Goal: Find specific page/section: Find specific page/section

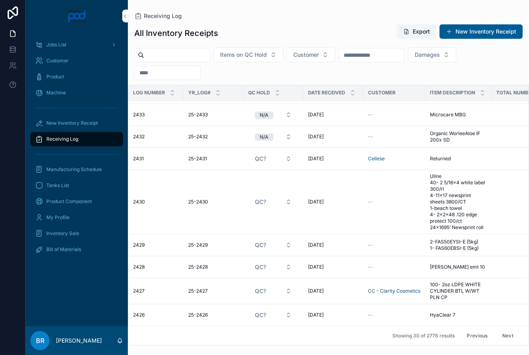
scroll to position [589, 5]
click at [507, 335] on button "Next" at bounding box center [507, 335] width 22 height 12
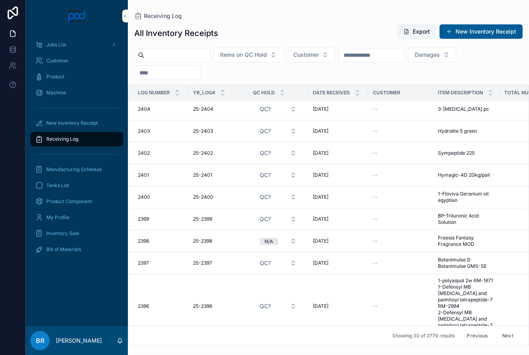
scroll to position [656, 0]
click at [507, 336] on button "Next" at bounding box center [507, 335] width 22 height 12
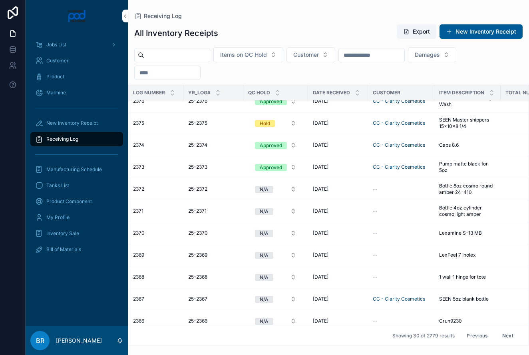
scroll to position [735, 6]
click at [507, 331] on button "Next" at bounding box center [507, 335] width 22 height 12
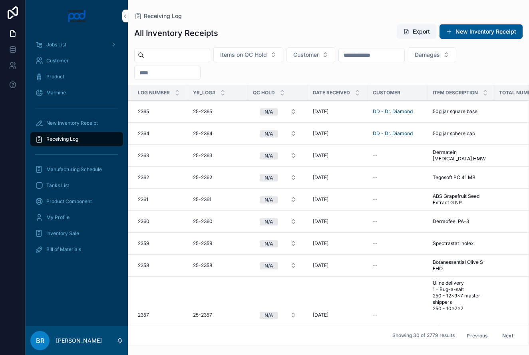
click at [459, 111] on span "50g jar square base" at bounding box center [454, 111] width 45 height 6
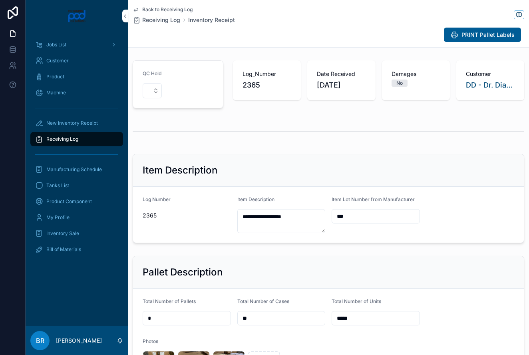
click at [166, 22] on span "Receiving Log" at bounding box center [161, 20] width 38 height 8
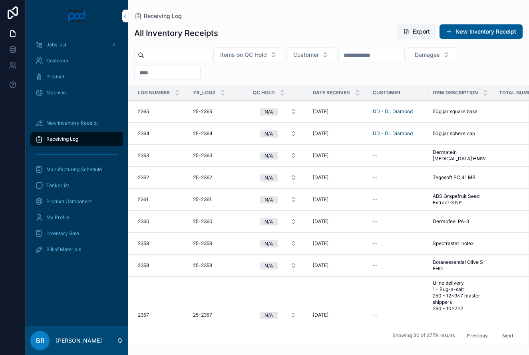
click at [480, 334] on button "Previous" at bounding box center [477, 335] width 32 height 12
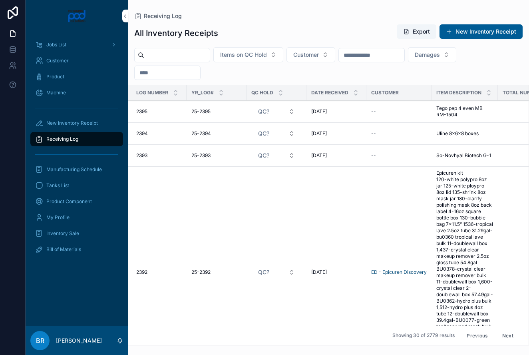
scroll to position [0, 2]
click at [480, 334] on button "Previous" at bounding box center [477, 335] width 32 height 12
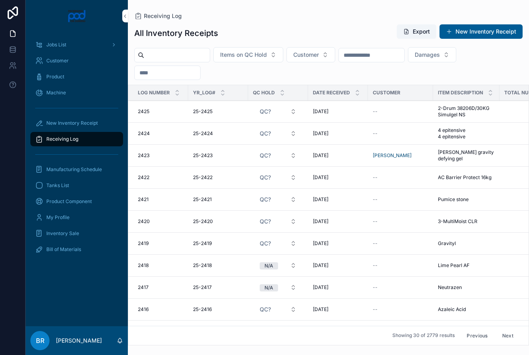
click at [480, 334] on button "Previous" at bounding box center [477, 335] width 32 height 12
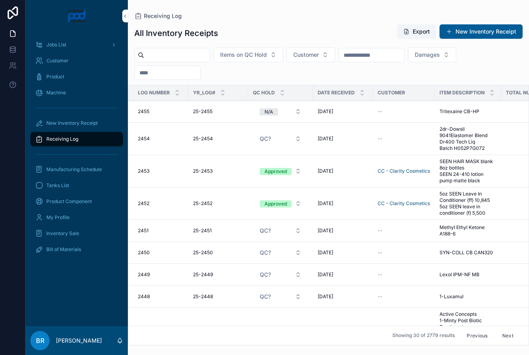
scroll to position [0, 0]
click at [480, 334] on button "Previous" at bounding box center [477, 335] width 32 height 12
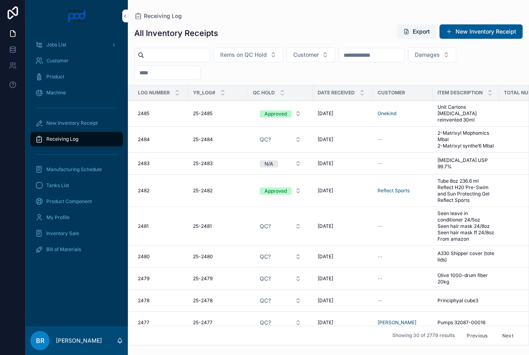
click at [480, 334] on button "Previous" at bounding box center [477, 335] width 32 height 12
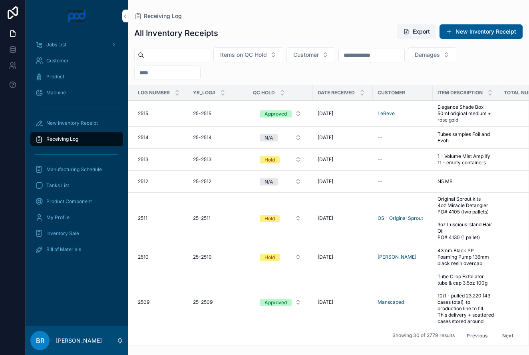
click at [480, 334] on button "Previous" at bounding box center [477, 335] width 32 height 12
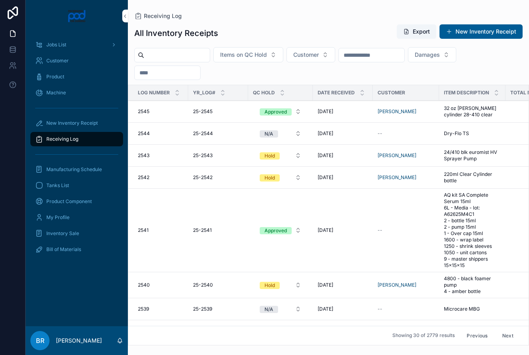
scroll to position [-2, 0]
click at [470, 335] on button "Previous" at bounding box center [477, 335] width 32 height 12
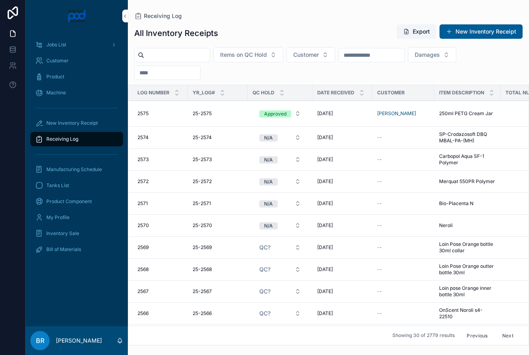
scroll to position [3, 0]
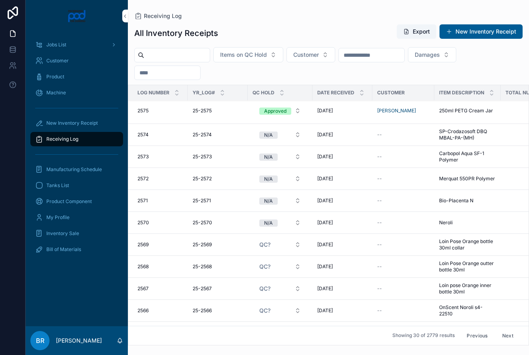
click at [470, 335] on button "Previous" at bounding box center [477, 335] width 32 height 12
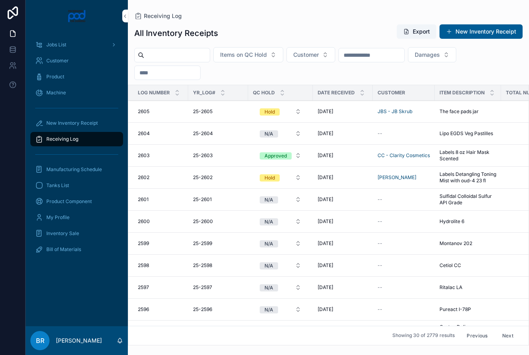
click at [470, 335] on button "Previous" at bounding box center [477, 335] width 32 height 12
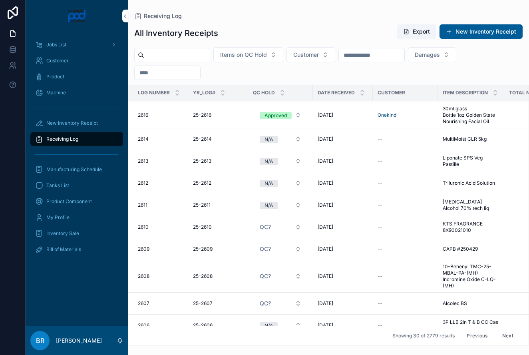
click at [470, 335] on button "Previous" at bounding box center [477, 335] width 32 height 12
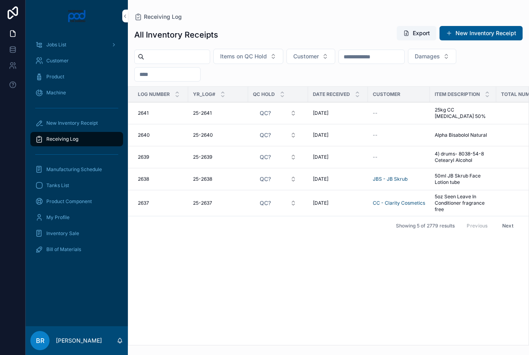
click at [508, 227] on button "Next" at bounding box center [507, 225] width 22 height 12
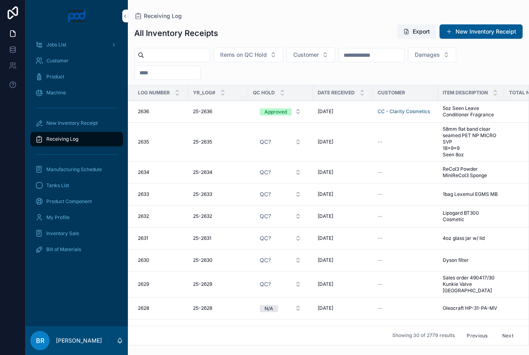
click at [469, 236] on span "4oz glass jar w/ lid" at bounding box center [463, 238] width 42 height 6
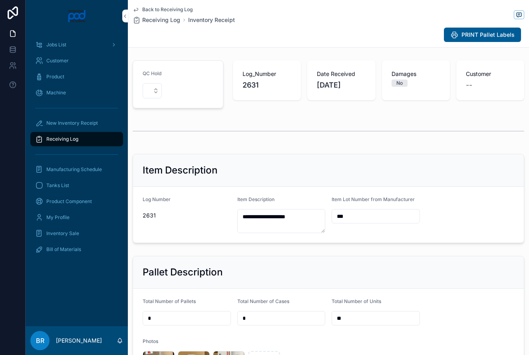
click at [159, 19] on span "Receiving Log" at bounding box center [161, 20] width 38 height 8
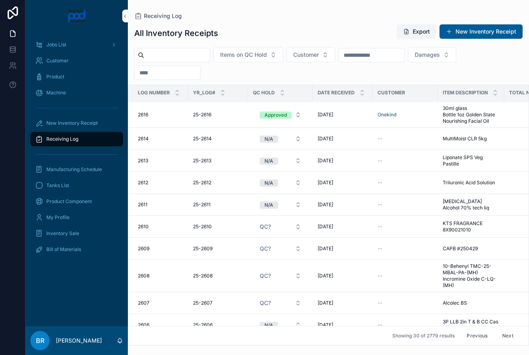
scroll to position [844, 0]
click at [507, 335] on button "Next" at bounding box center [507, 335] width 22 height 12
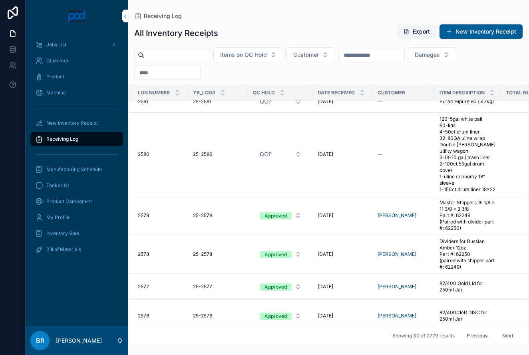
scroll to position [695, 0]
click at [204, 53] on input "scrollable content" at bounding box center [176, 55] width 65 height 11
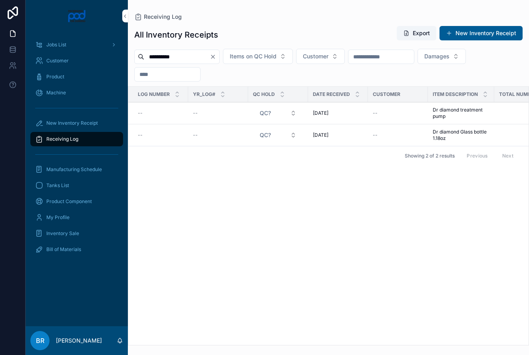
type input "**********"
click at [216, 57] on icon "Clear" at bounding box center [213, 57] width 6 height 6
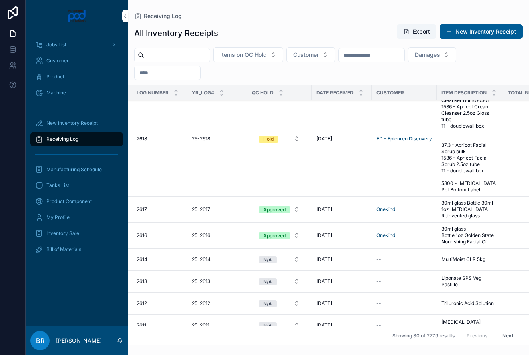
click at [508, 335] on button "Next" at bounding box center [507, 335] width 22 height 12
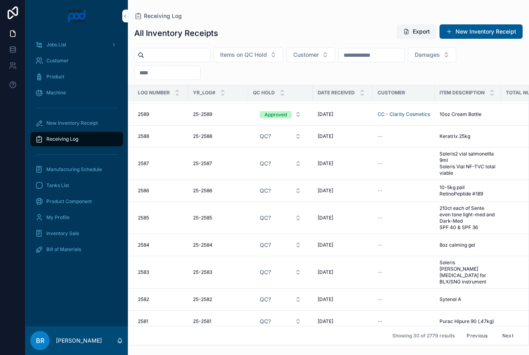
click at [509, 336] on button "Next" at bounding box center [507, 335] width 22 height 12
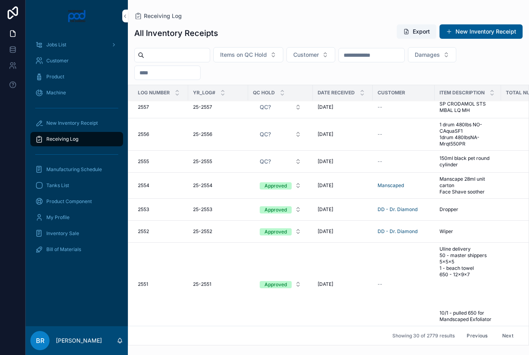
scroll to position [639, 0]
click at [452, 208] on span "Dropper" at bounding box center [448, 209] width 19 height 6
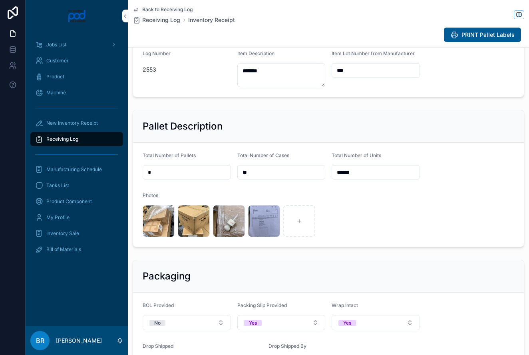
scroll to position [0, 0]
click at [151, 19] on span "Receiving Log" at bounding box center [161, 20] width 38 height 8
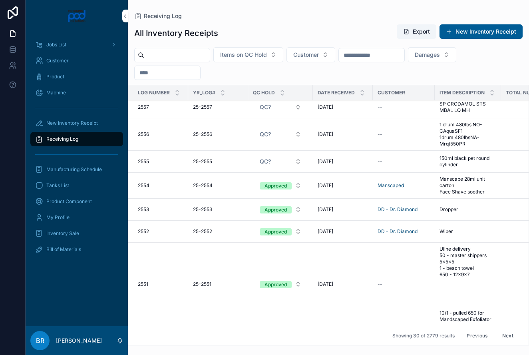
click at [295, 209] on button "Approved" at bounding box center [280, 209] width 54 height 14
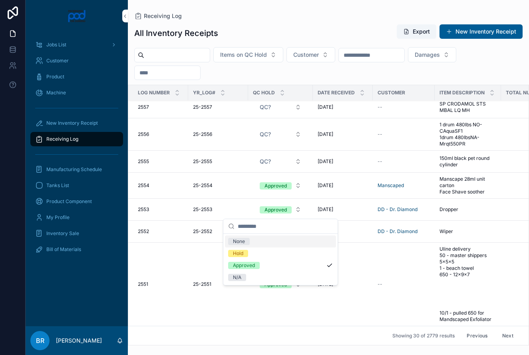
scroll to position [638, 0]
click at [256, 255] on div "Hold" at bounding box center [280, 253] width 111 height 12
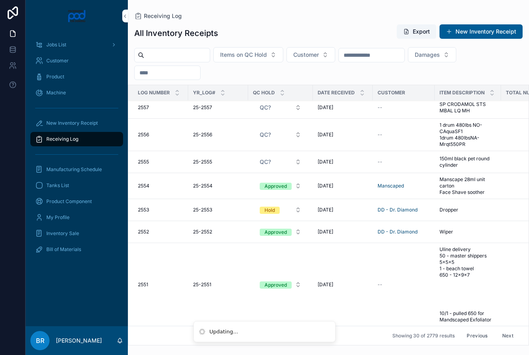
click at [299, 231] on button "Approved" at bounding box center [280, 231] width 54 height 14
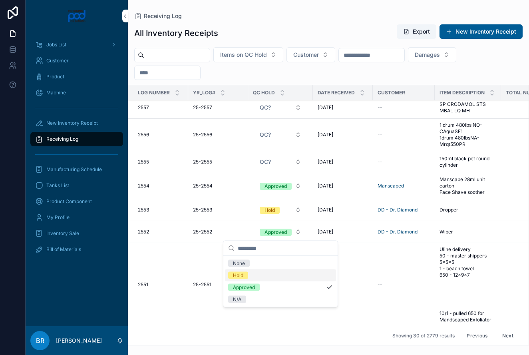
click at [245, 273] on span "Hold" at bounding box center [238, 275] width 20 height 7
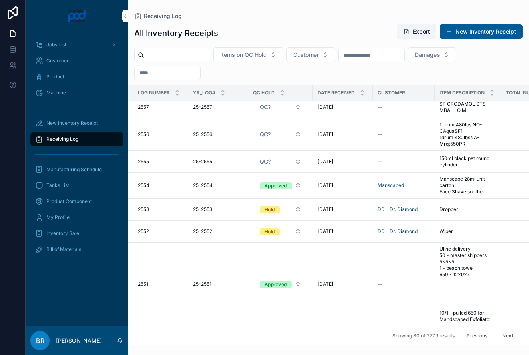
scroll to position [0, 0]
click at [506, 336] on button "Next" at bounding box center [507, 335] width 22 height 12
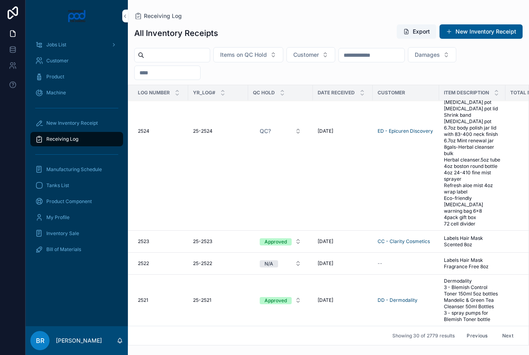
scroll to position [804, 0]
click at [480, 335] on button "Previous" at bounding box center [477, 335] width 32 height 12
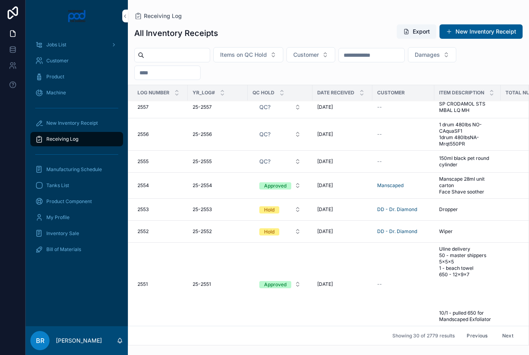
scroll to position [639, 2]
click at [449, 208] on span "Dropper" at bounding box center [447, 209] width 19 height 6
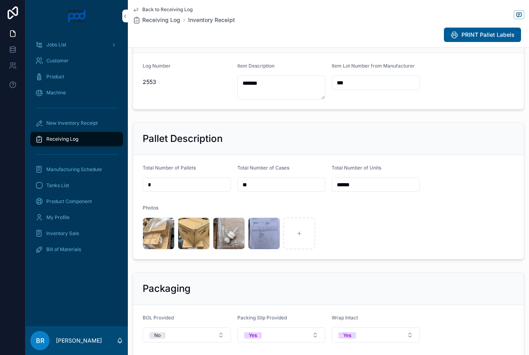
scroll to position [132, 0]
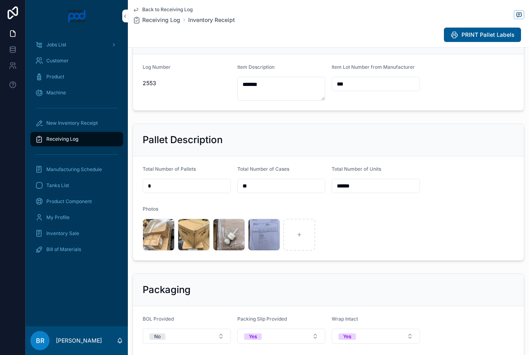
click at [256, 232] on div "image .jpg" at bounding box center [264, 234] width 32 height 32
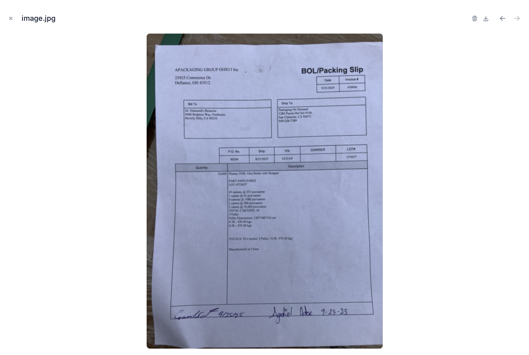
click at [13, 17] on icon "Close modal" at bounding box center [11, 19] width 6 height 6
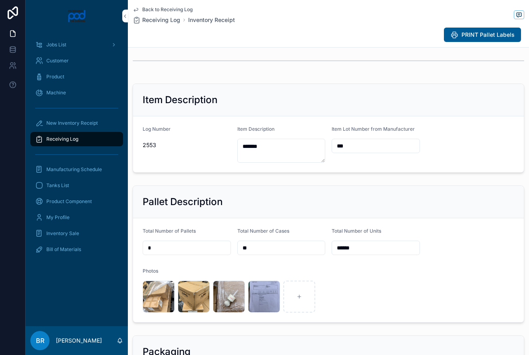
scroll to position [79, 0]
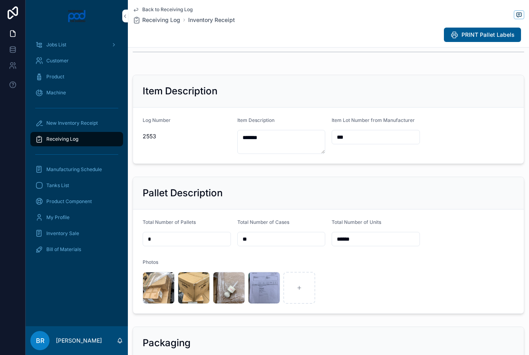
click at [236, 287] on div "image .jpg" at bounding box center [229, 288] width 32 height 32
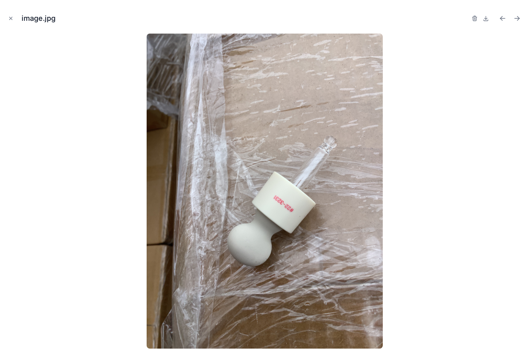
click at [12, 20] on icon "Close modal" at bounding box center [11, 18] width 3 height 3
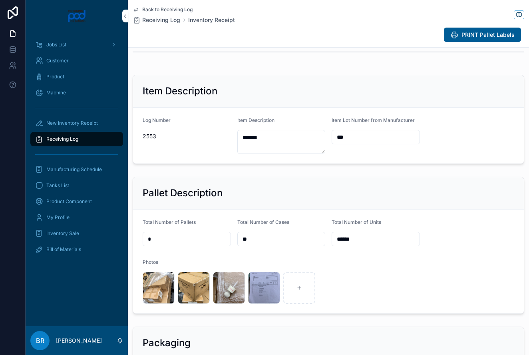
scroll to position [81, 0]
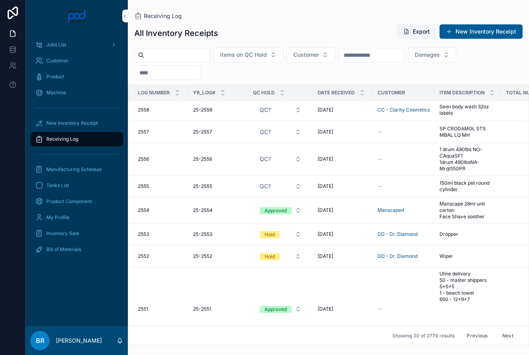
scroll to position [637, 0]
